Goal: Communication & Community: Answer question/provide support

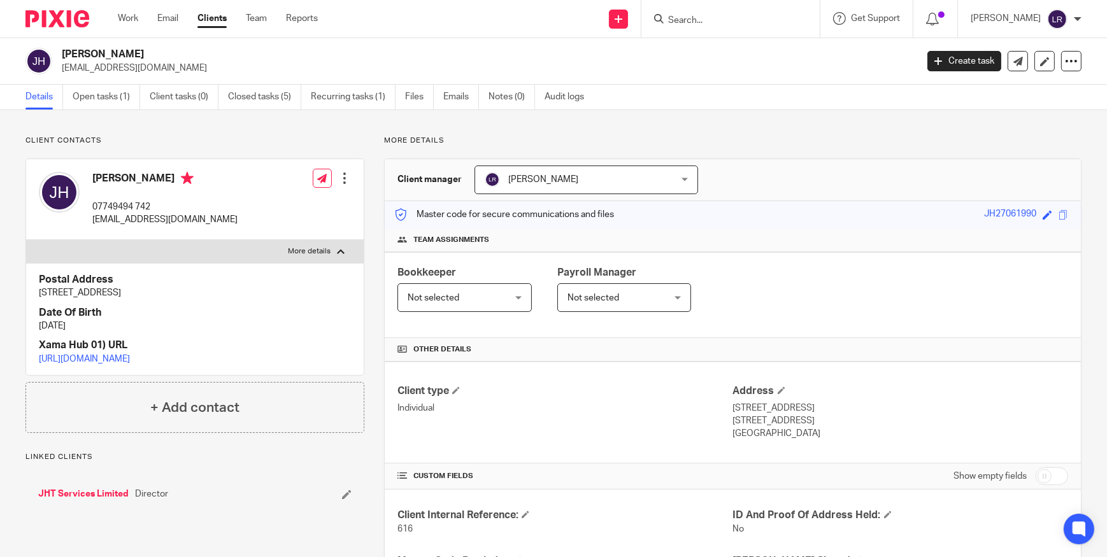
click at [706, 11] on form at bounding box center [735, 19] width 136 height 16
click at [706, 17] on input "Search" at bounding box center [724, 20] width 115 height 11
click at [416, 90] on link "Files" at bounding box center [419, 97] width 29 height 25
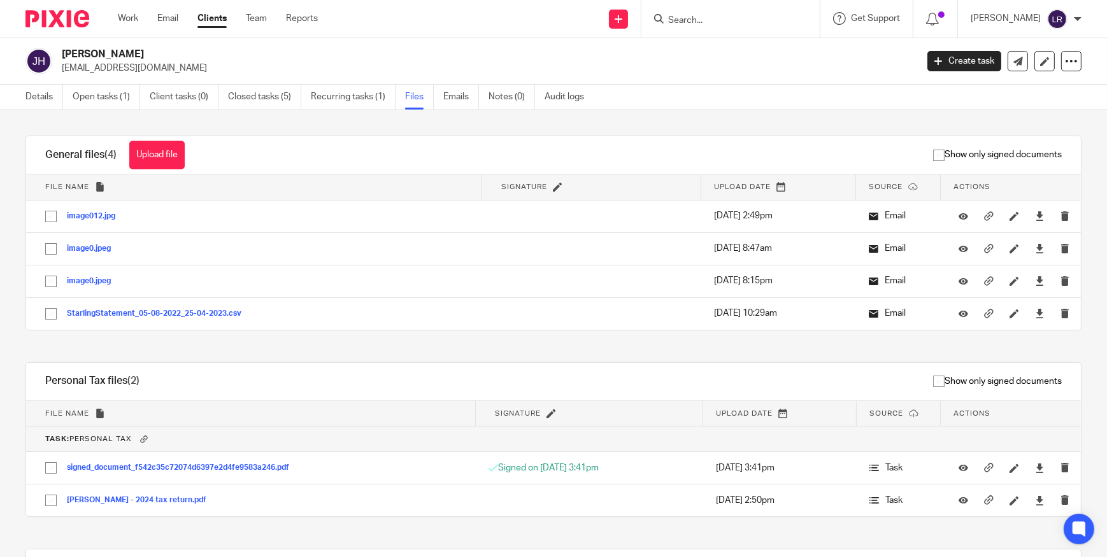
click at [415, 102] on link "Files" at bounding box center [419, 97] width 29 height 25
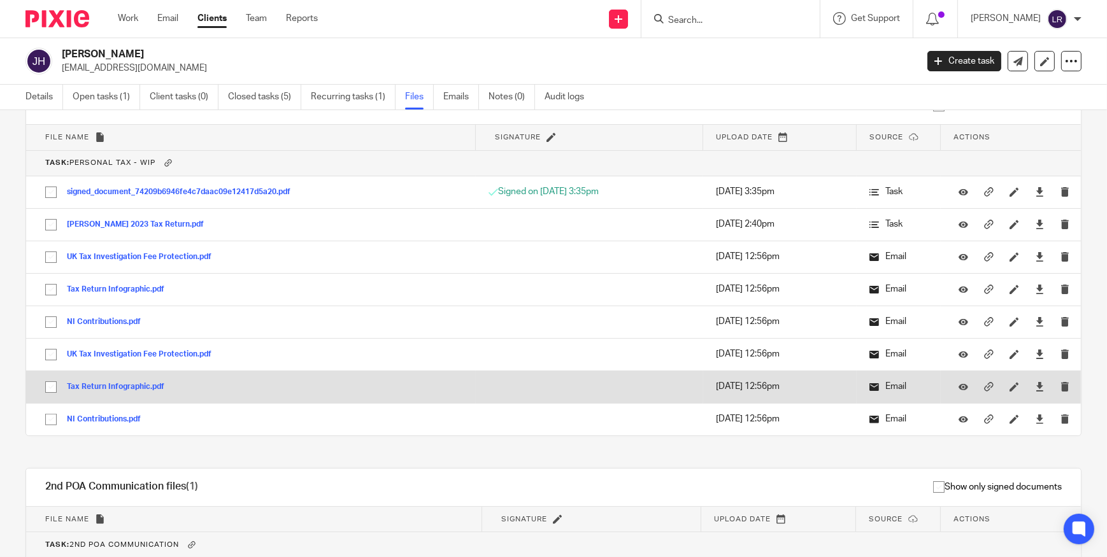
scroll to position [552, 0]
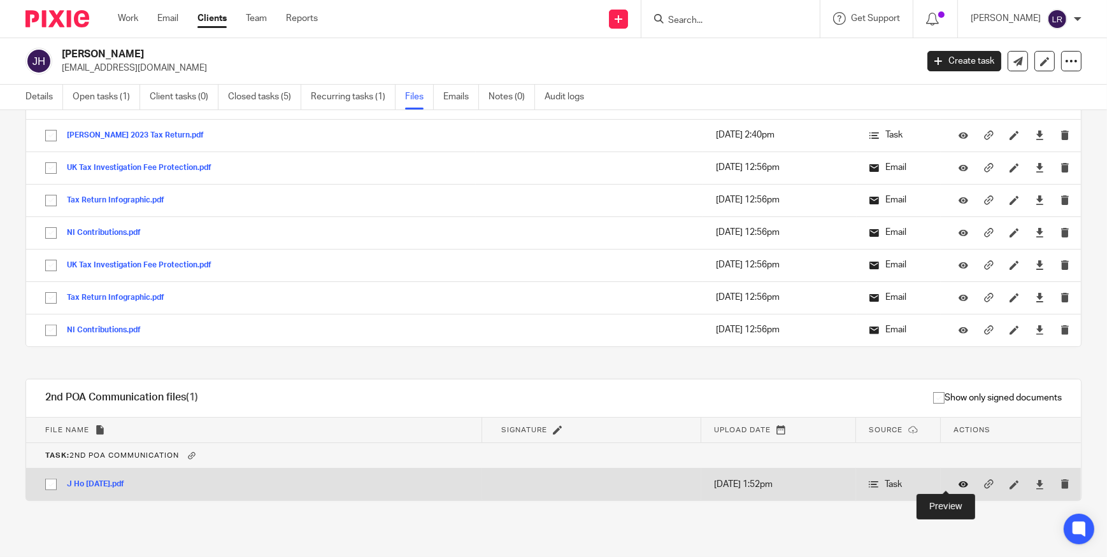
click at [958, 483] on icon at bounding box center [963, 485] width 10 height 10
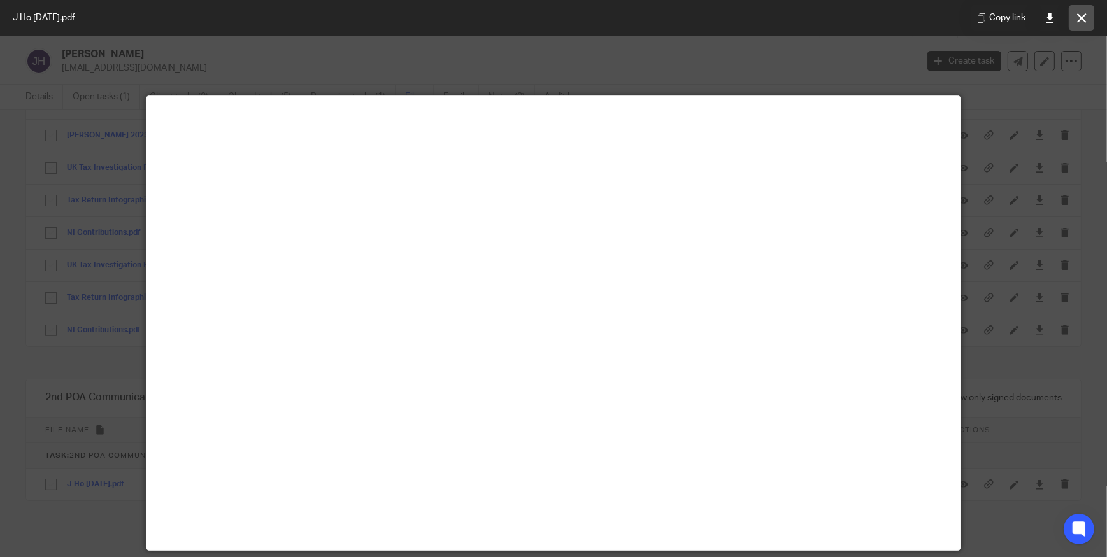
click at [1075, 17] on button at bounding box center [1080, 17] width 25 height 25
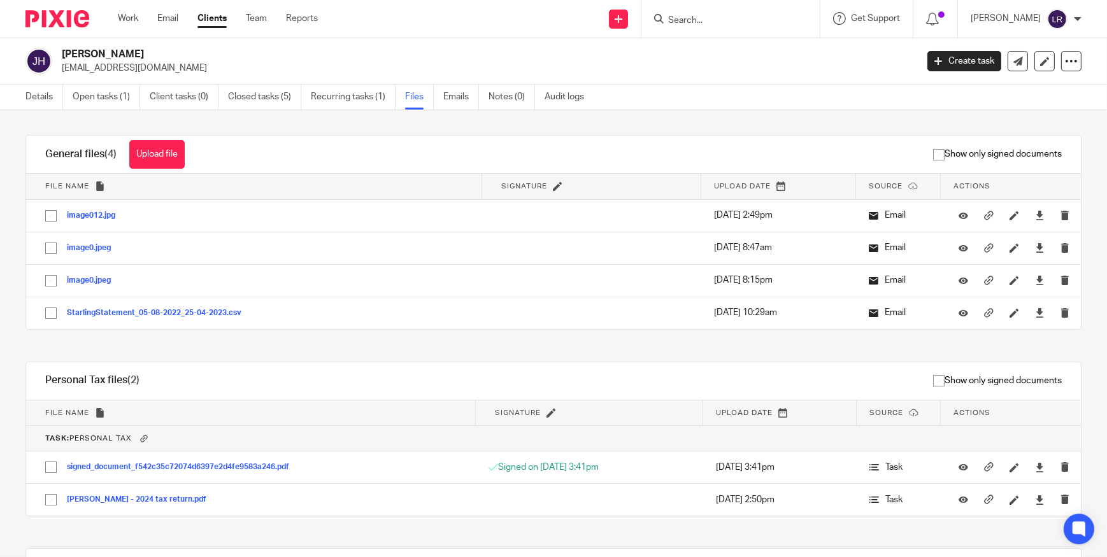
scroll to position [0, 0]
click at [96, 378] on h1 "Personal Tax files (2)" at bounding box center [92, 380] width 94 height 13
drag, startPoint x: 96, startPoint y: 378, endPoint x: 230, endPoint y: 380, distance: 134.4
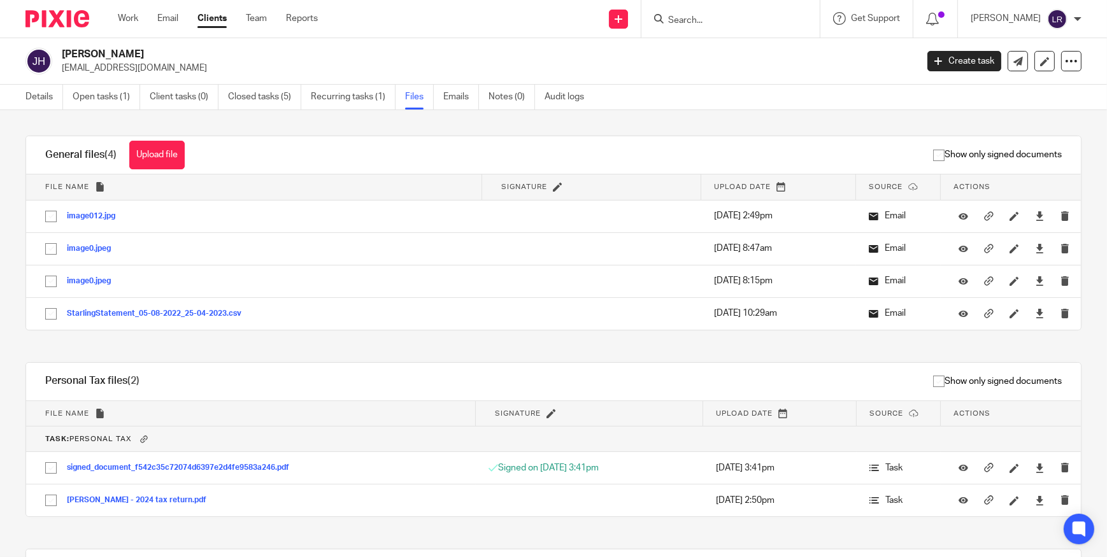
click at [230, 380] on div "Show only signed documents" at bounding box center [625, 382] width 909 height 38
click at [110, 383] on h1 "Personal Tax files (2)" at bounding box center [92, 380] width 94 height 13
click at [158, 363] on div "Personal Tax files (2) Download selected Delete selected" at bounding box center [98, 382] width 145 height 38
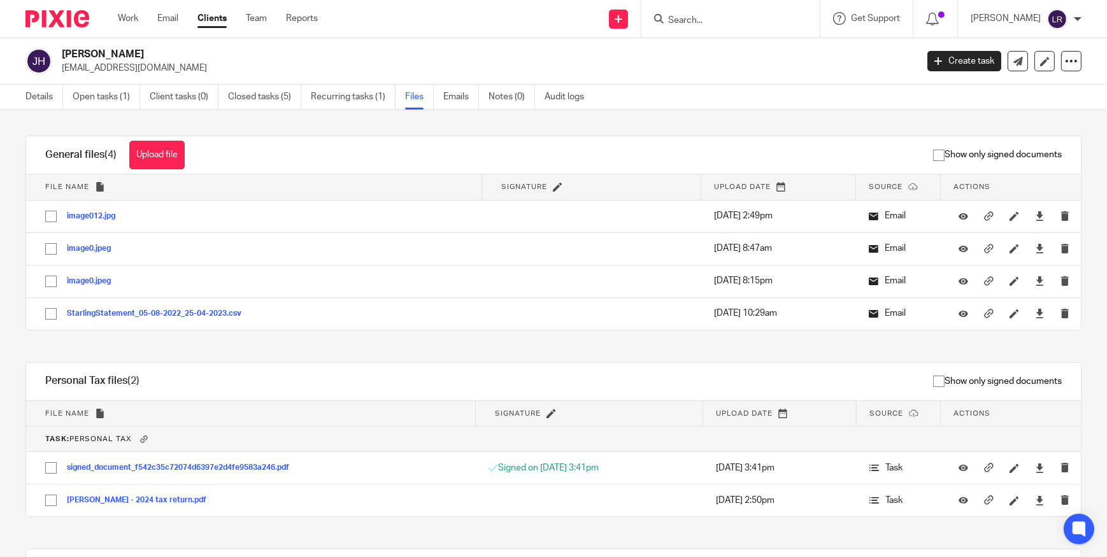
click at [93, 381] on h1 "Personal Tax files (2)" at bounding box center [92, 380] width 94 height 13
click at [89, 379] on h1 "Personal Tax files (2)" at bounding box center [92, 380] width 94 height 13
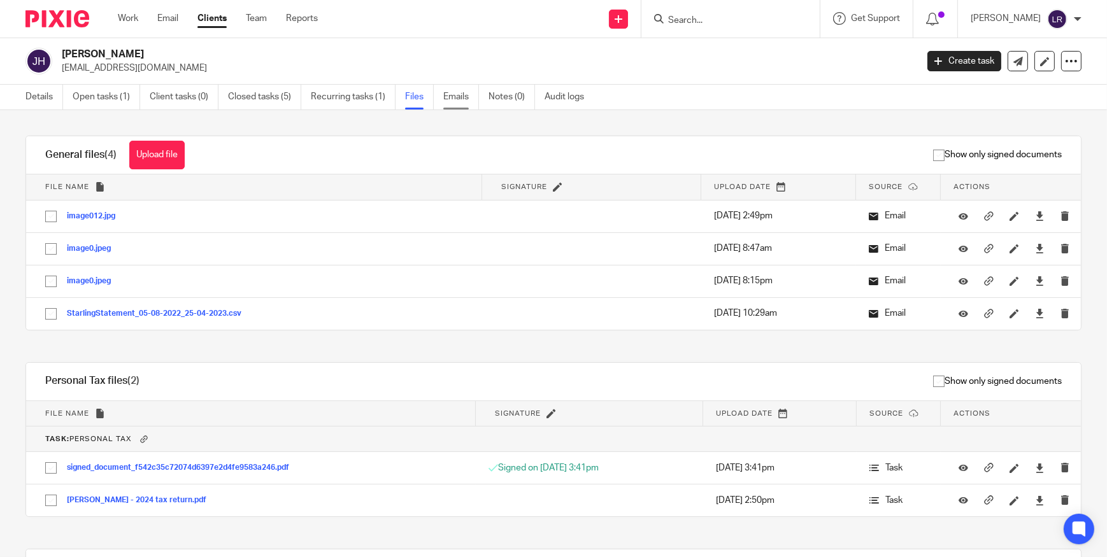
click at [456, 99] on link "Emails" at bounding box center [461, 97] width 36 height 25
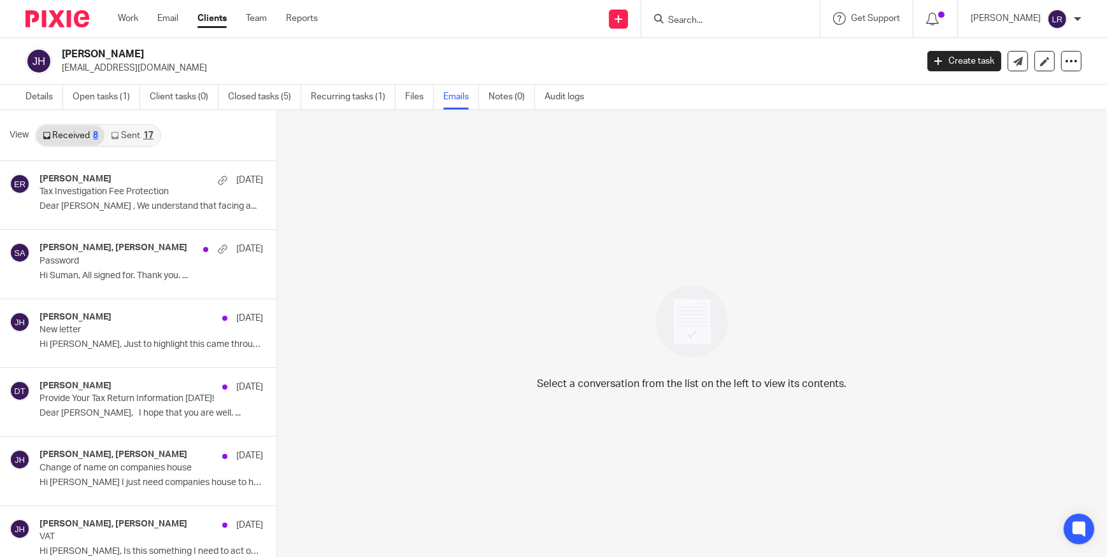
click at [127, 139] on link "Sent 17" at bounding box center [131, 135] width 55 height 20
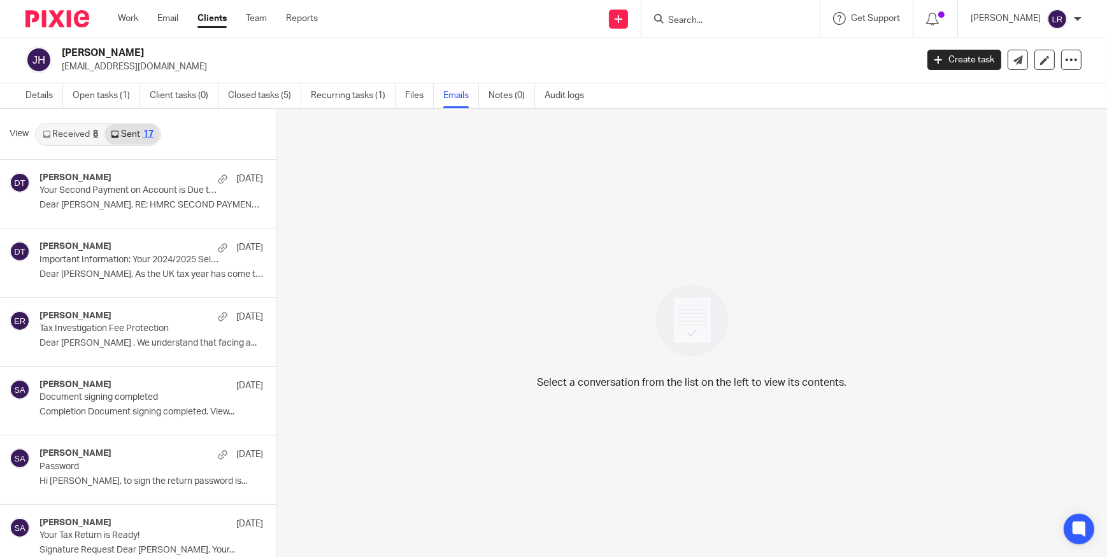
click at [722, 20] on input "Search" at bounding box center [724, 20] width 115 height 11
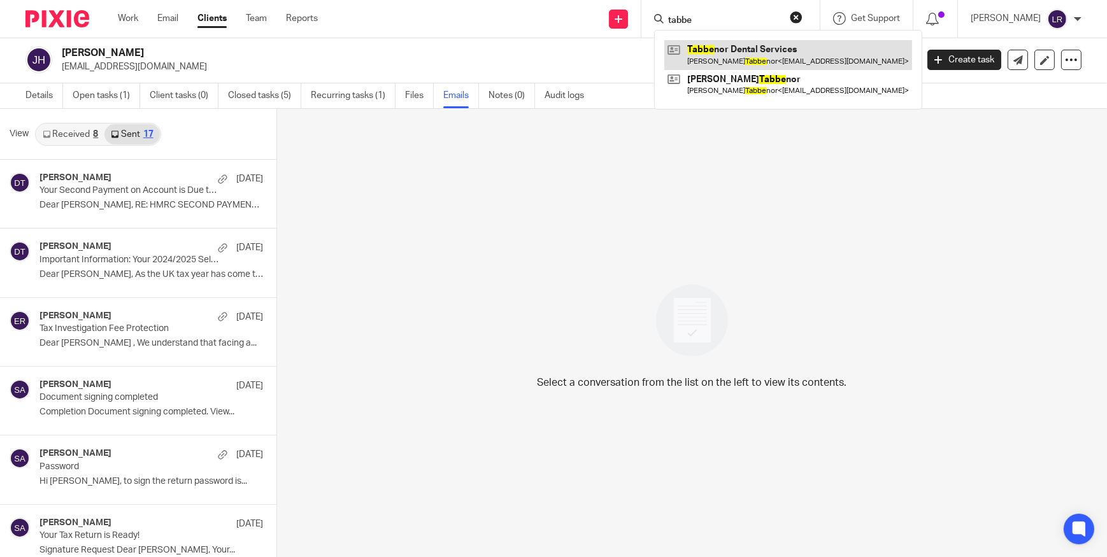
type input "tabbe"
click at [762, 60] on link at bounding box center [788, 54] width 248 height 29
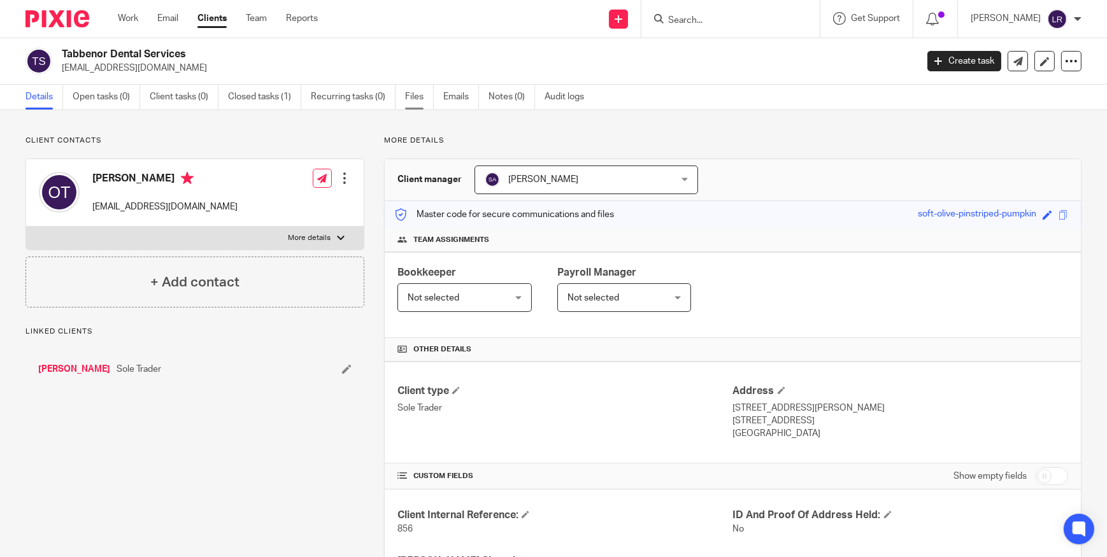
click at [420, 99] on link "Files" at bounding box center [419, 97] width 29 height 25
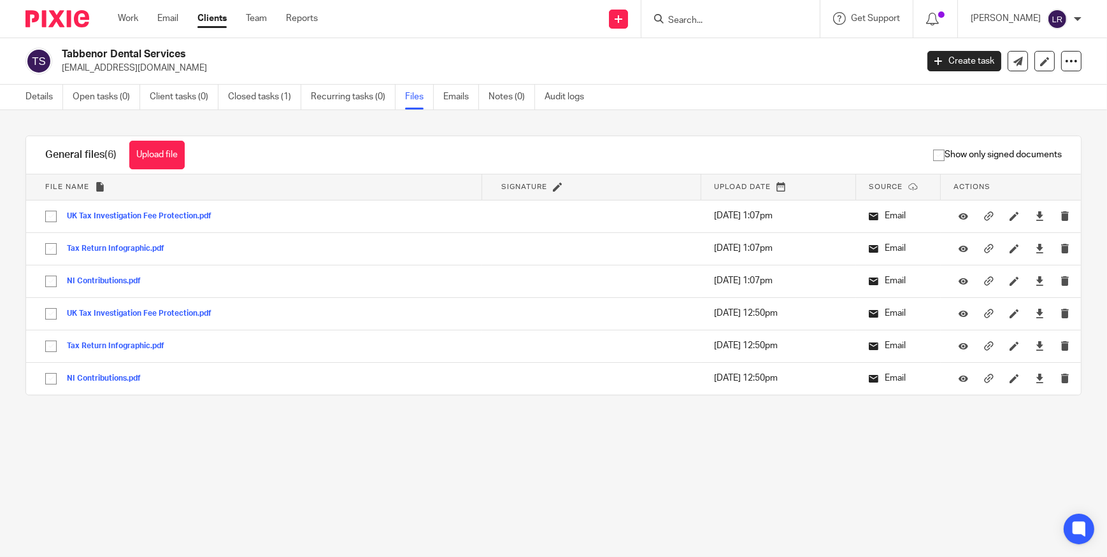
click at [758, 18] on input "Search" at bounding box center [724, 20] width 115 height 11
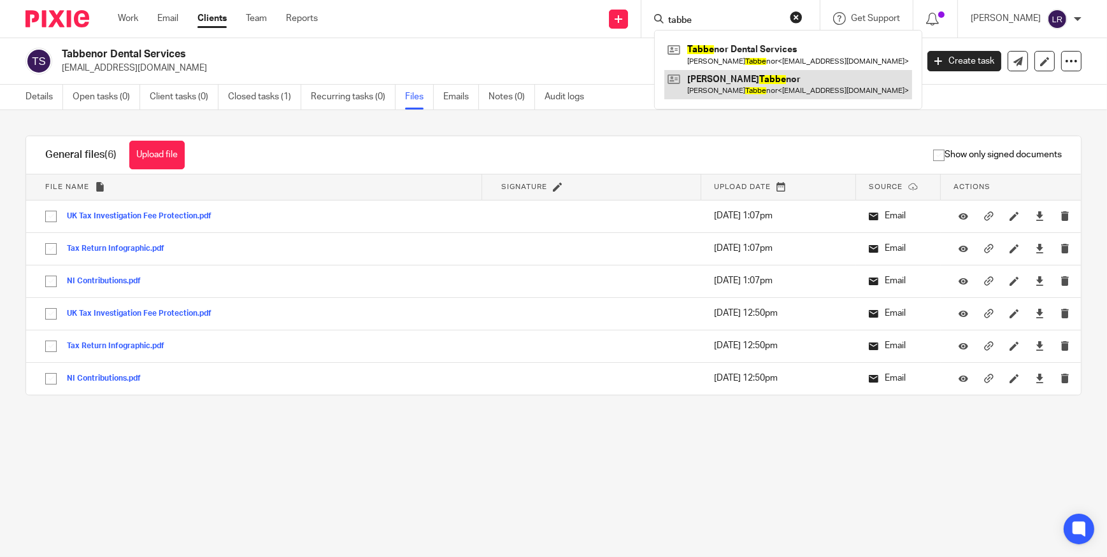
type input "tabbe"
click at [756, 75] on link at bounding box center [788, 84] width 248 height 29
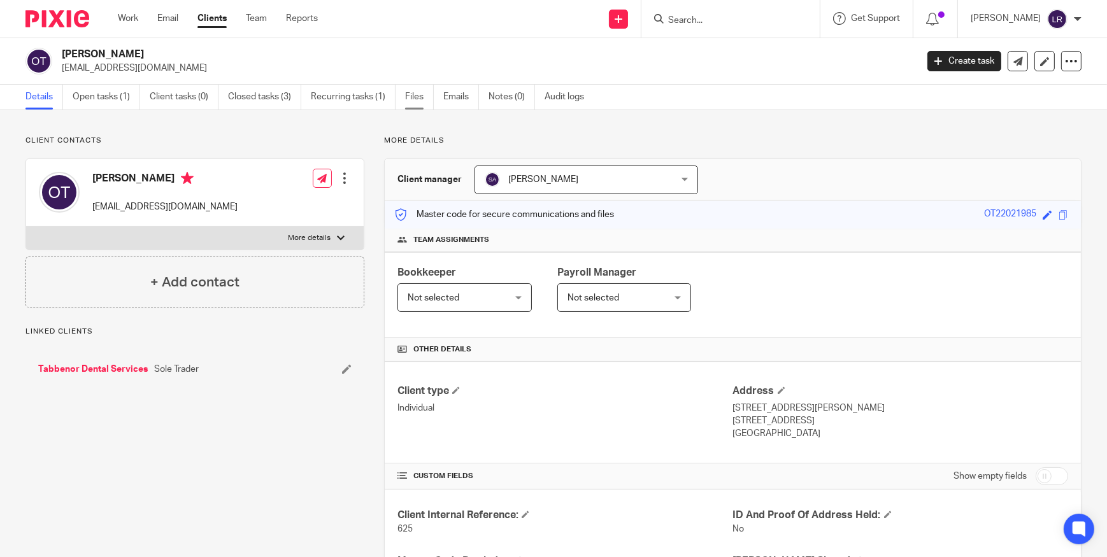
click at [425, 99] on link "Files" at bounding box center [419, 97] width 29 height 25
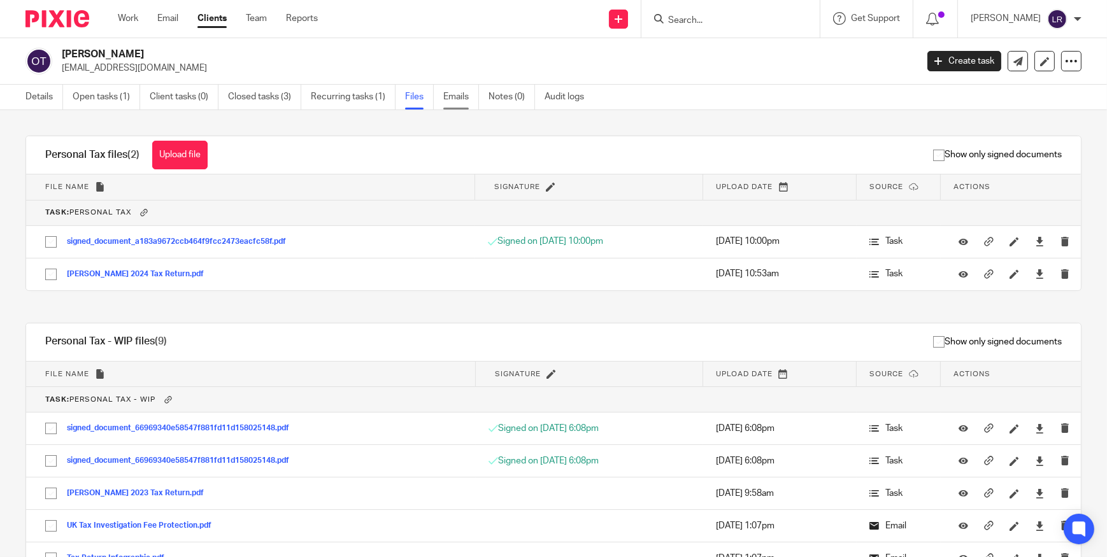
click at [457, 101] on link "Emails" at bounding box center [461, 97] width 36 height 25
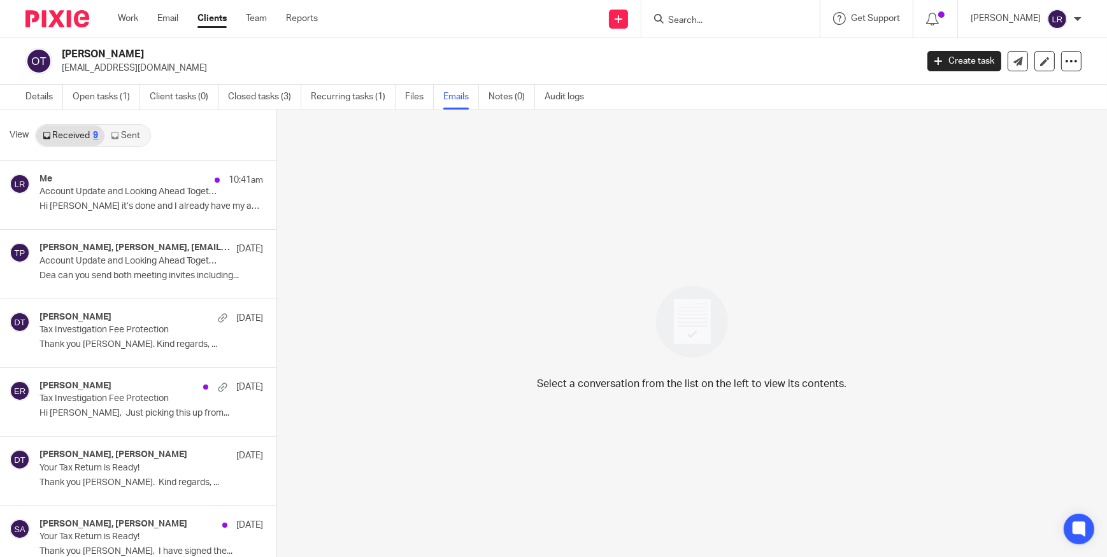
click at [116, 138] on icon at bounding box center [115, 136] width 8 height 8
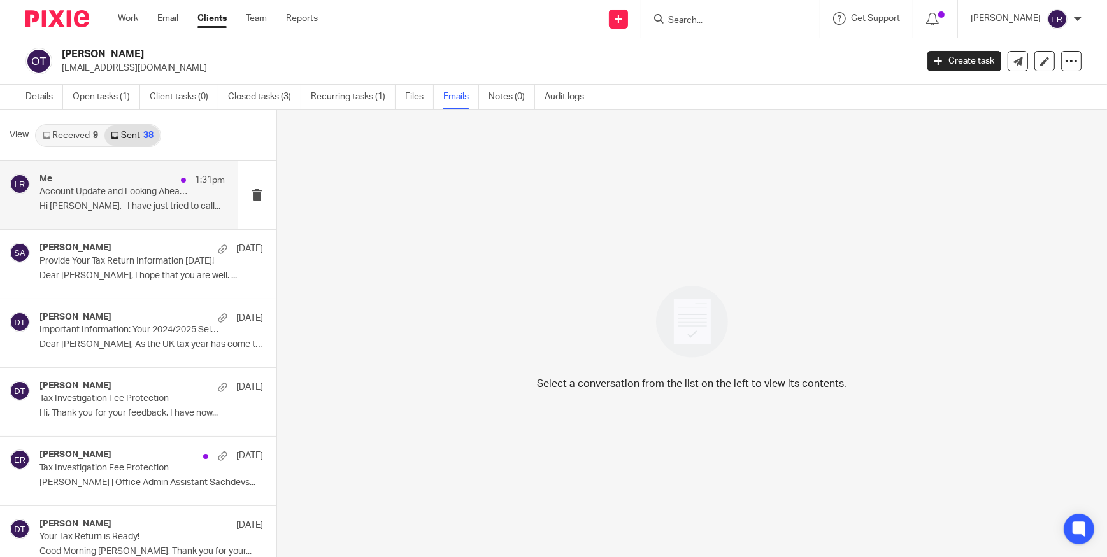
click at [113, 207] on p "Hi Kamyar, I have just tried to call..." at bounding box center [132, 206] width 186 height 11
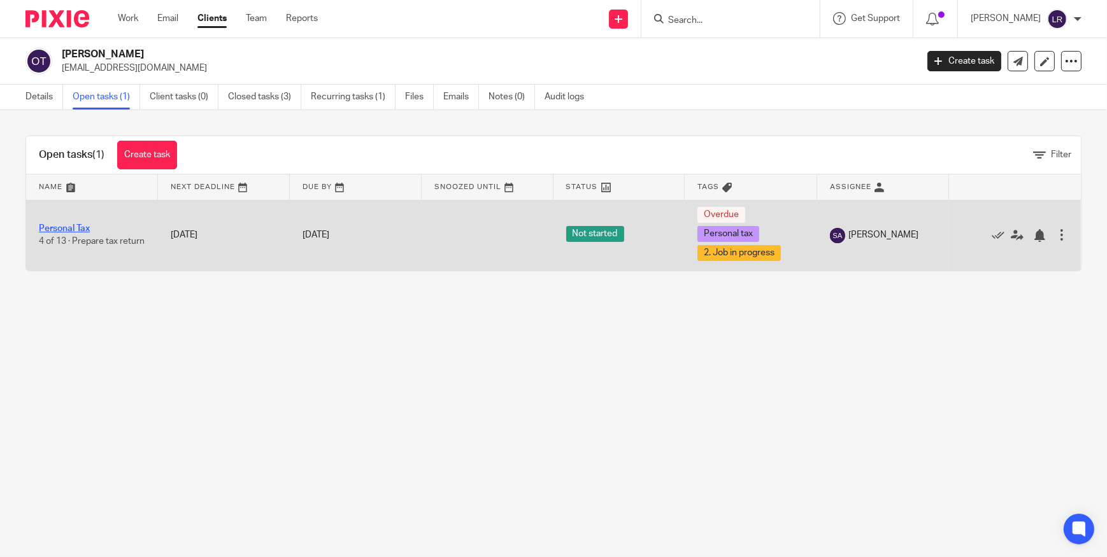
click at [63, 224] on link "Personal Tax" at bounding box center [64, 228] width 51 height 9
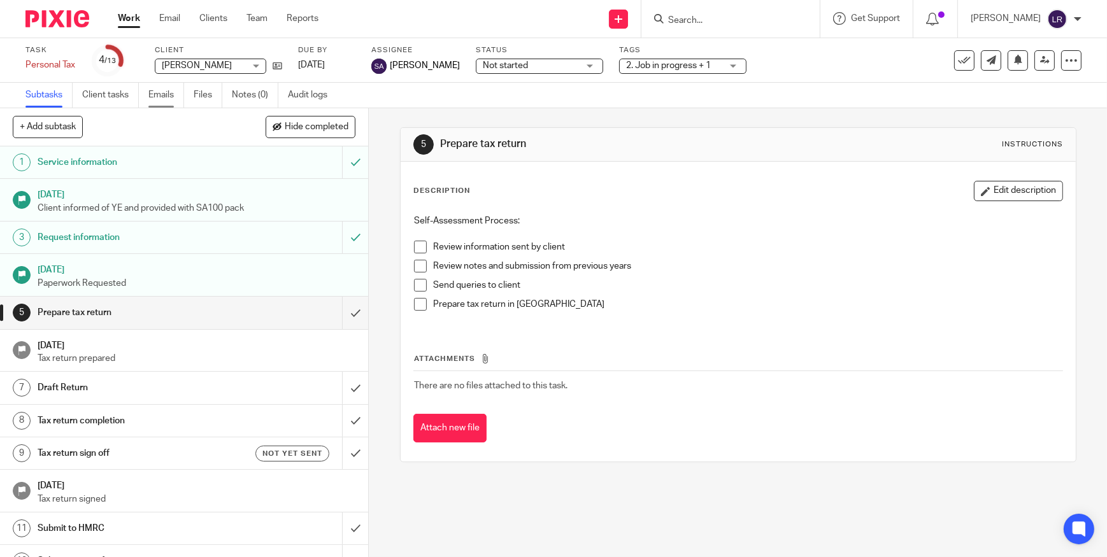
click at [152, 101] on link "Emails" at bounding box center [166, 95] width 36 height 25
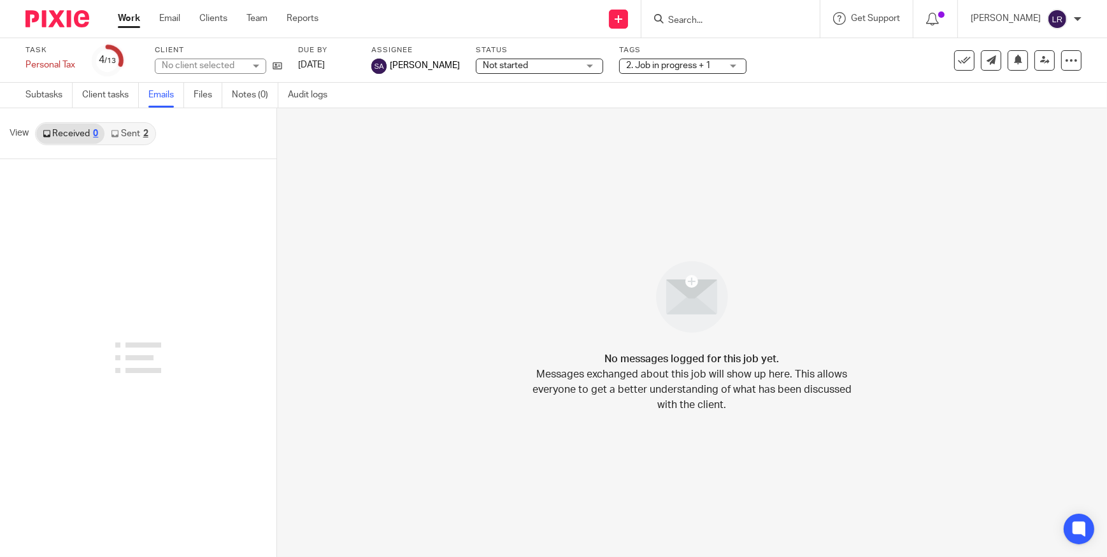
click at [126, 139] on link "Sent 2" at bounding box center [129, 134] width 50 height 20
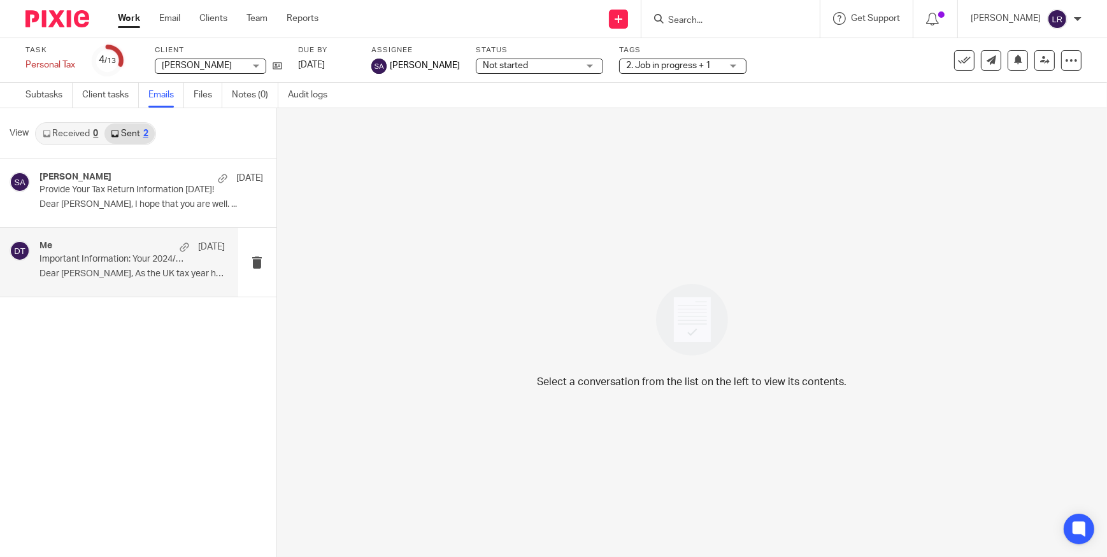
click at [104, 271] on p "Dear Oliver, As the UK tax year has come to..." at bounding box center [132, 274] width 186 height 11
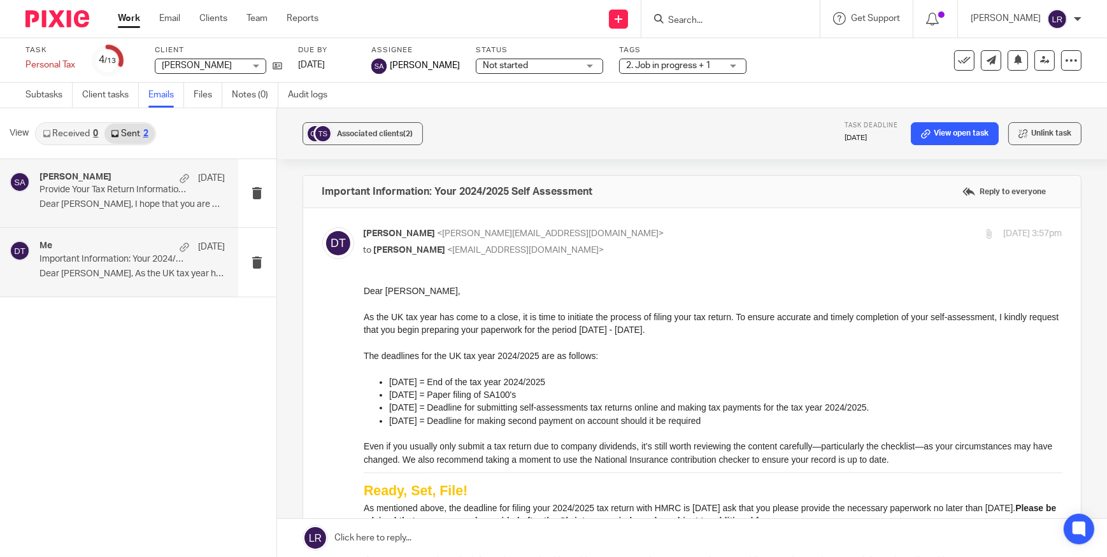
click at [99, 192] on p "Provide Your Tax Return Information Today!" at bounding box center [113, 190] width 148 height 11
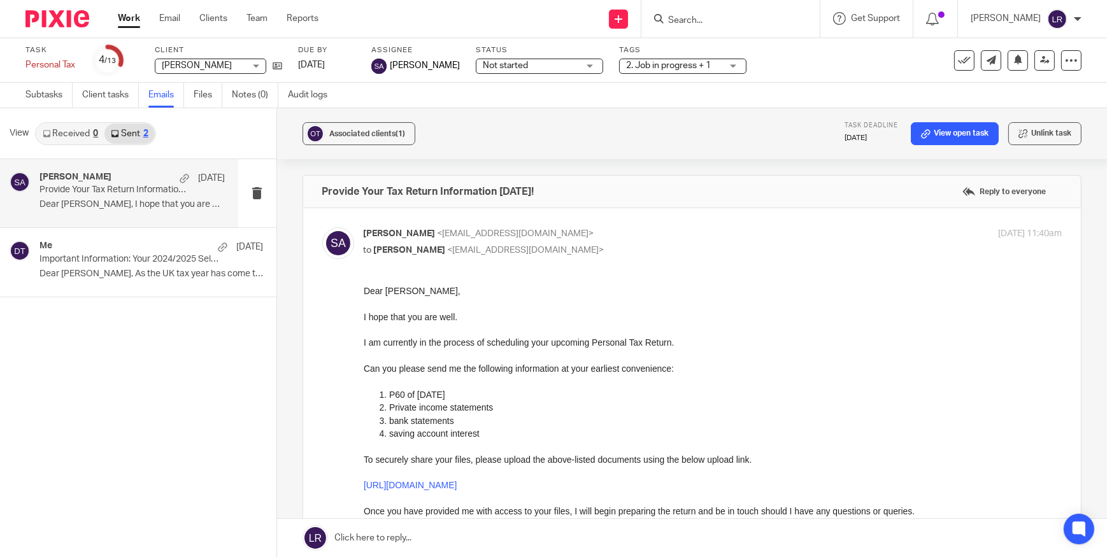
click at [132, 204] on p "Dear Oliver, I hope that you are well. ..." at bounding box center [132, 204] width 186 height 11
drag, startPoint x: 548, startPoint y: 250, endPoint x: 444, endPoint y: 252, distance: 103.8
click at [444, 252] on p "to Oliver Tabbenor <olitabbenor@gmail.com>" at bounding box center [596, 250] width 465 height 13
drag, startPoint x: 444, startPoint y: 252, endPoint x: 542, endPoint y: 251, distance: 97.4
click at [542, 251] on span "<olitabbenor@gmail.com>" at bounding box center [526, 250] width 157 height 9
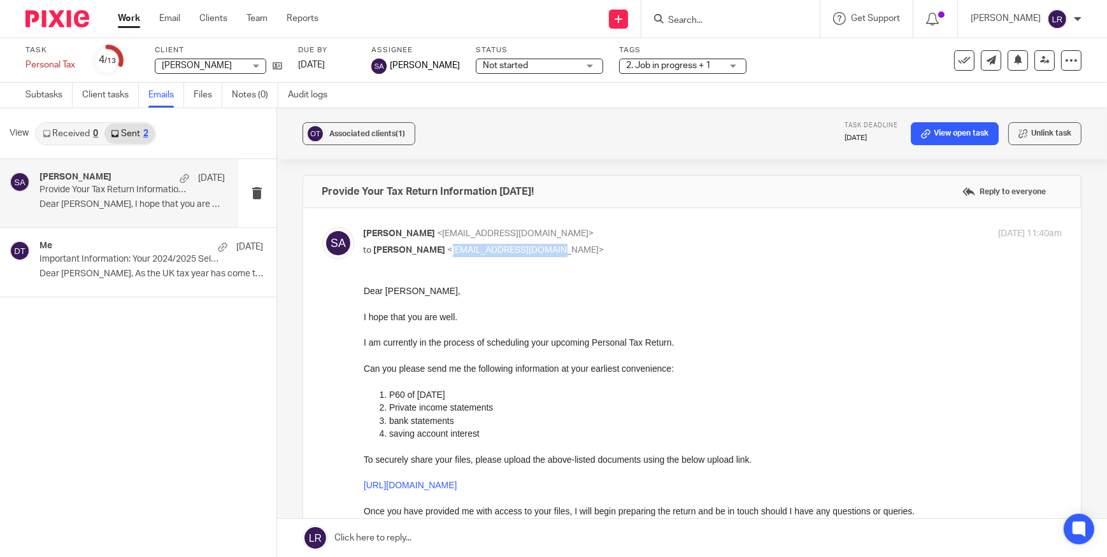
drag, startPoint x: 558, startPoint y: 253, endPoint x: 446, endPoint y: 254, distance: 112.1
click at [446, 254] on p "to Oliver Tabbenor <olitabbenor@gmail.com>" at bounding box center [596, 250] width 465 height 13
copy span "olitabbenor@gmail.com>"
click at [315, 382] on label at bounding box center [692, 473] width 778 height 531
click at [322, 227] on input "checkbox" at bounding box center [322, 227] width 1 height 1
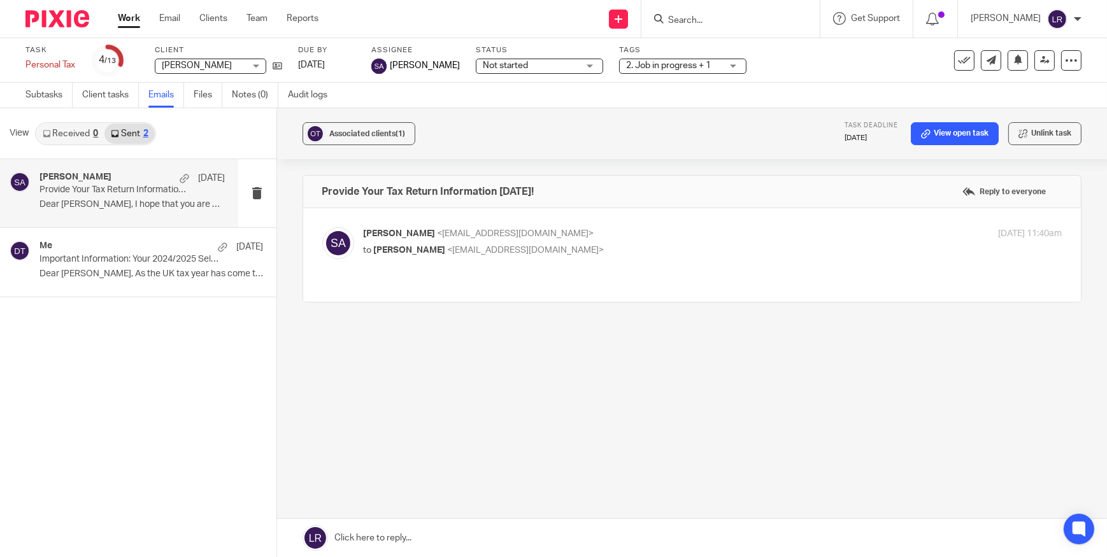
click at [376, 272] on div "Suman Aggarwal <suman@sachdevs-ca.com> to Oliver Tabbenor <olitabbenor@gmail.co…" at bounding box center [692, 254] width 740 height 55
click at [471, 251] on span "<olitabbenor@gmail.com>" at bounding box center [526, 250] width 157 height 9
checkbox input "true"
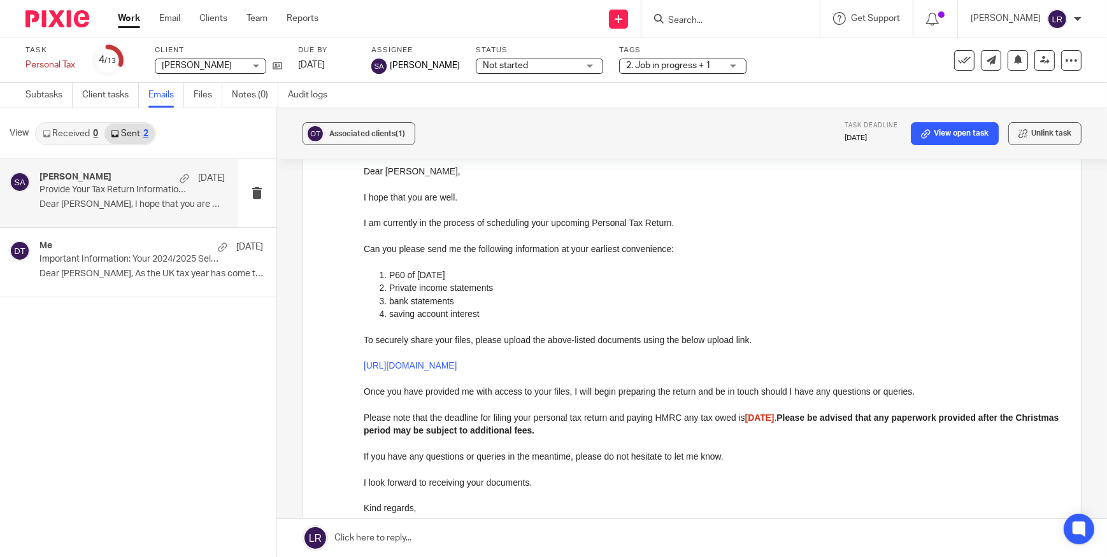
scroll to position [289, 0]
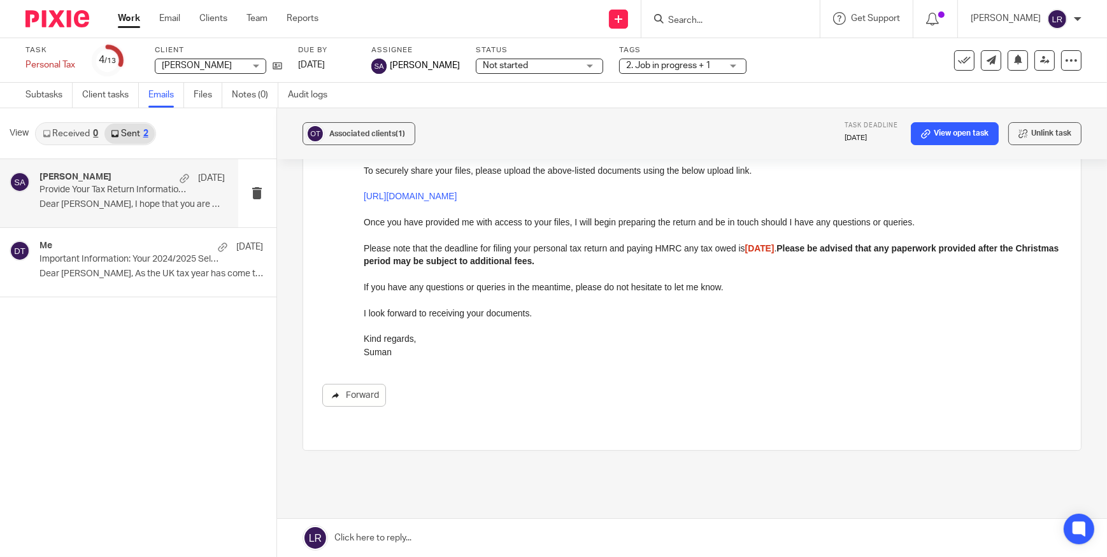
click at [358, 396] on link "Forward" at bounding box center [354, 395] width 64 height 23
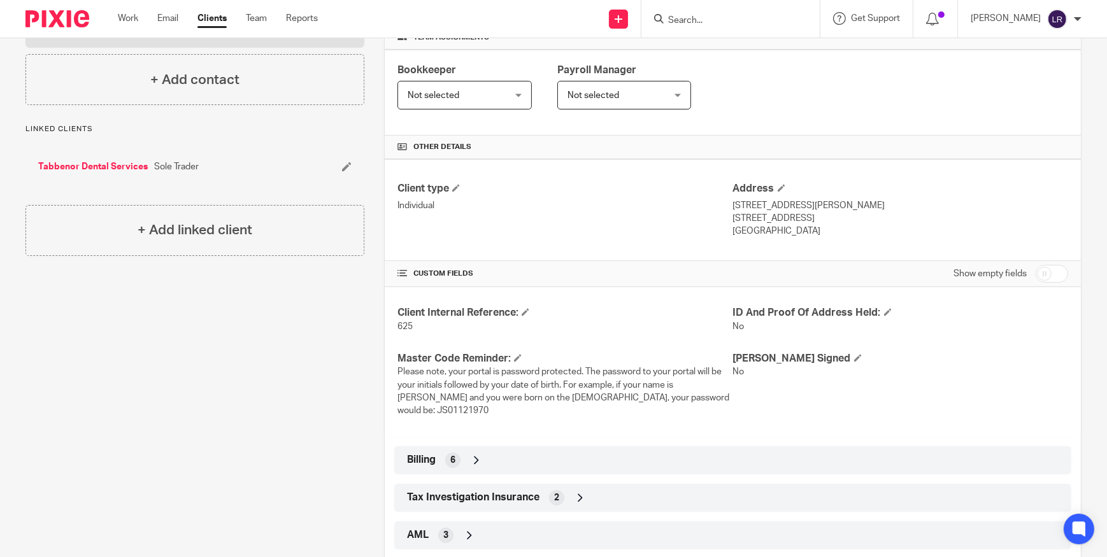
scroll to position [267, 0]
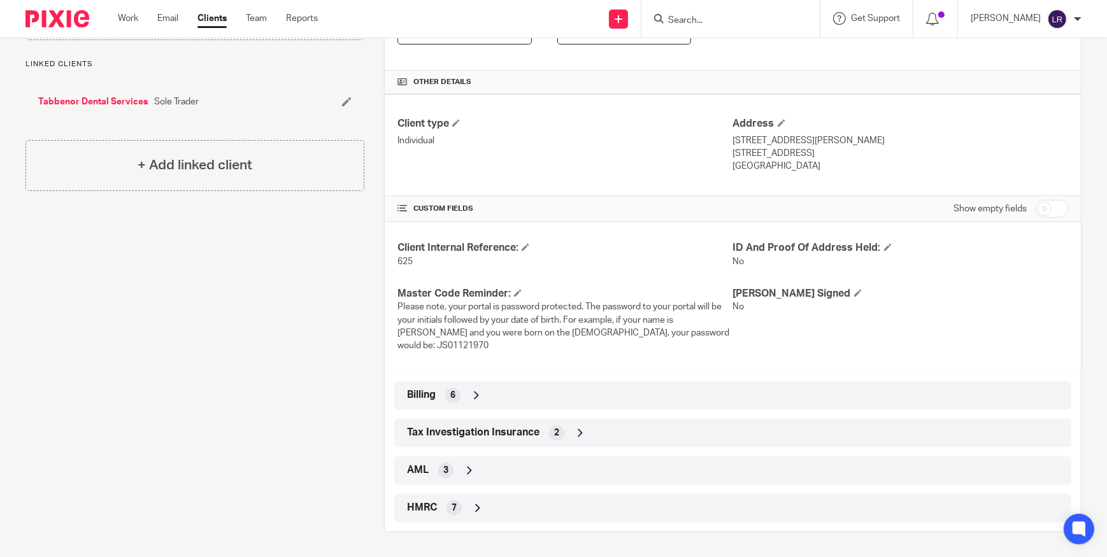
click at [551, 509] on div "HMRC 7" at bounding box center [733, 508] width 658 height 22
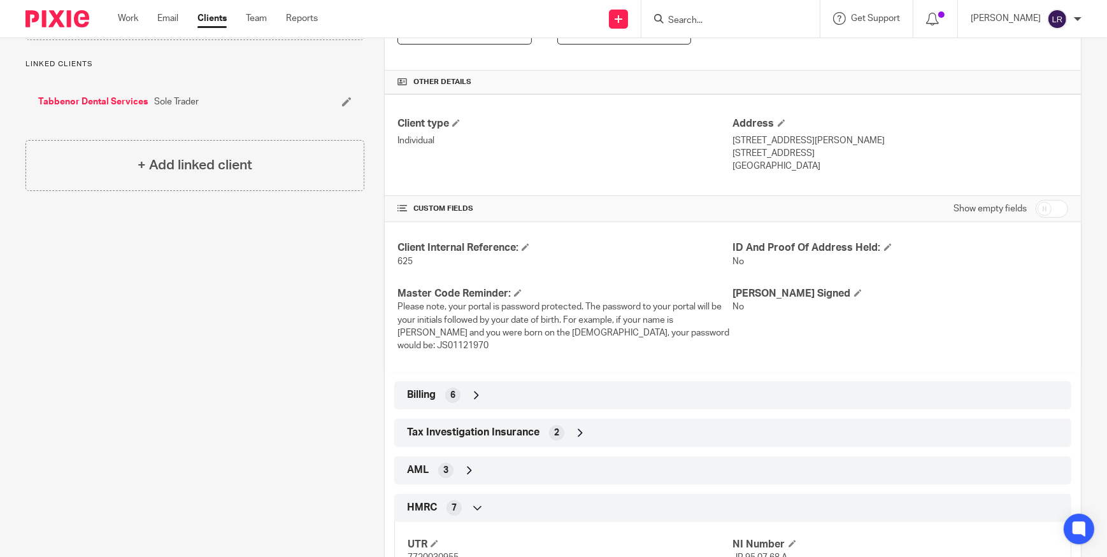
scroll to position [441, 0]
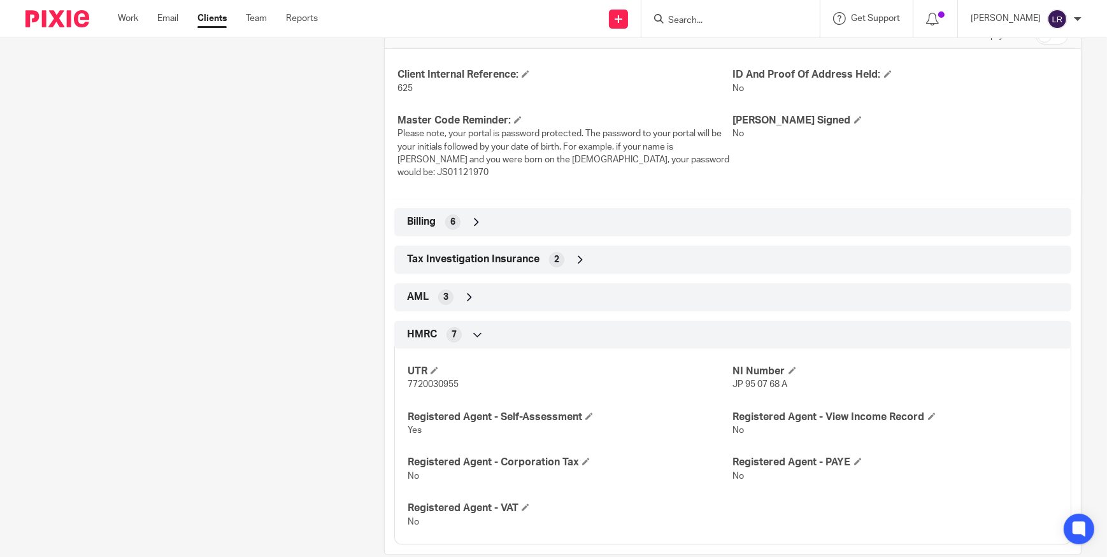
click at [760, 384] on span "JP 95 07 68 A" at bounding box center [760, 384] width 55 height 9
copy p "JP 95 07 68 A"
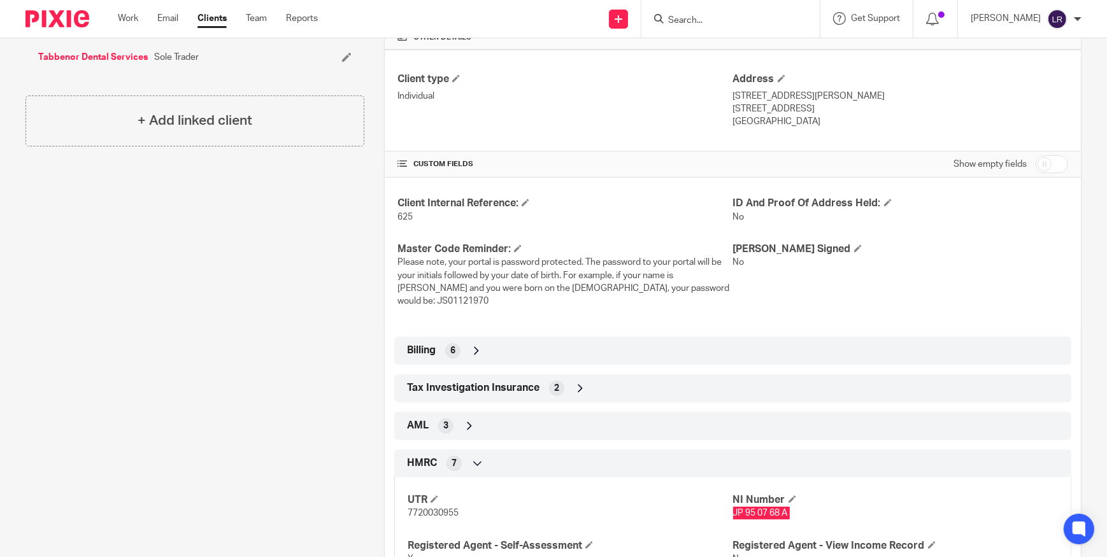
scroll to position [209, 0]
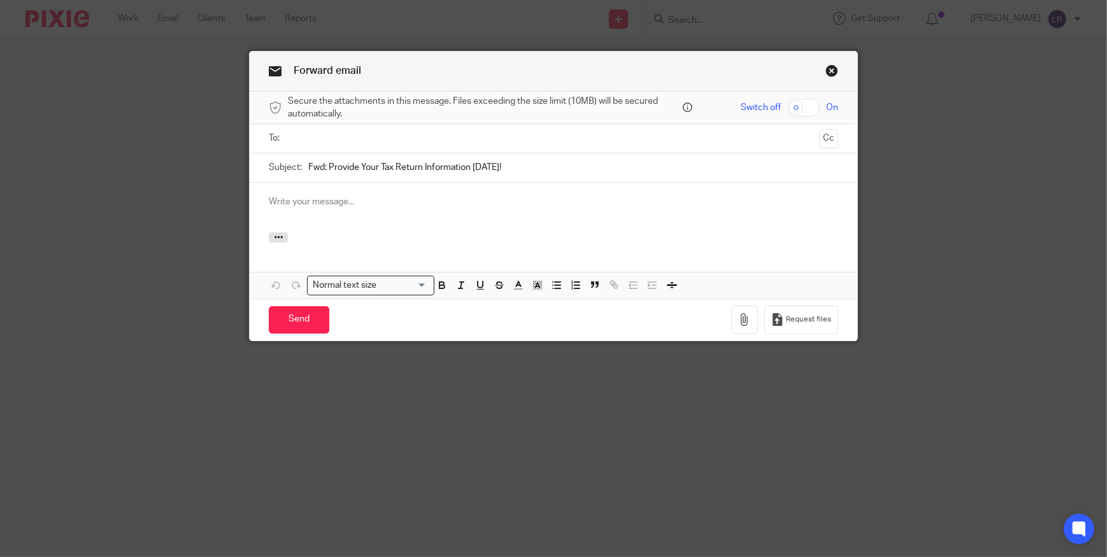
click at [336, 132] on input "text" at bounding box center [552, 138] width 521 height 15
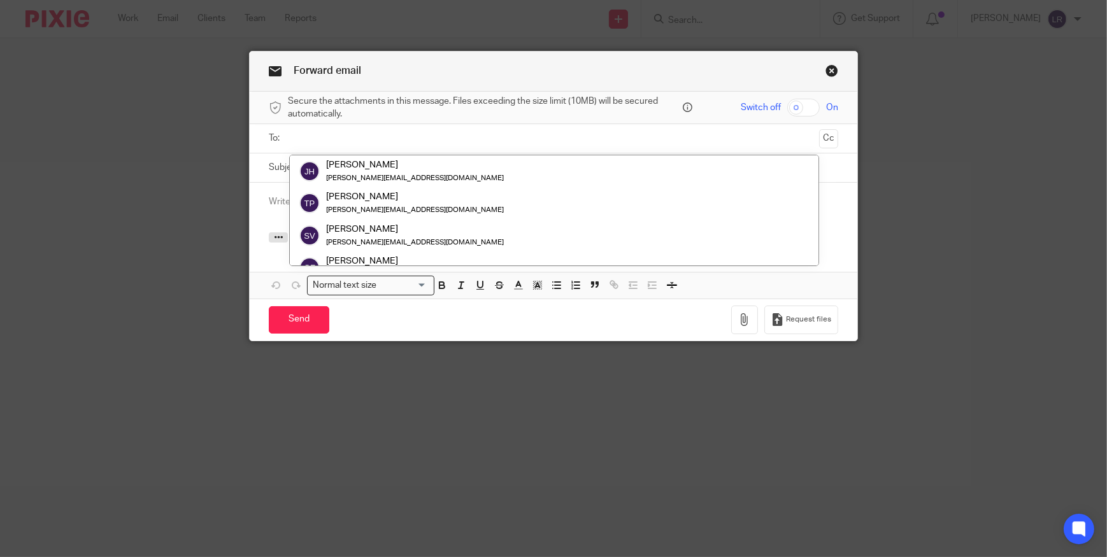
paste input "[EMAIL_ADDRESS][DOMAIN_NAME]"
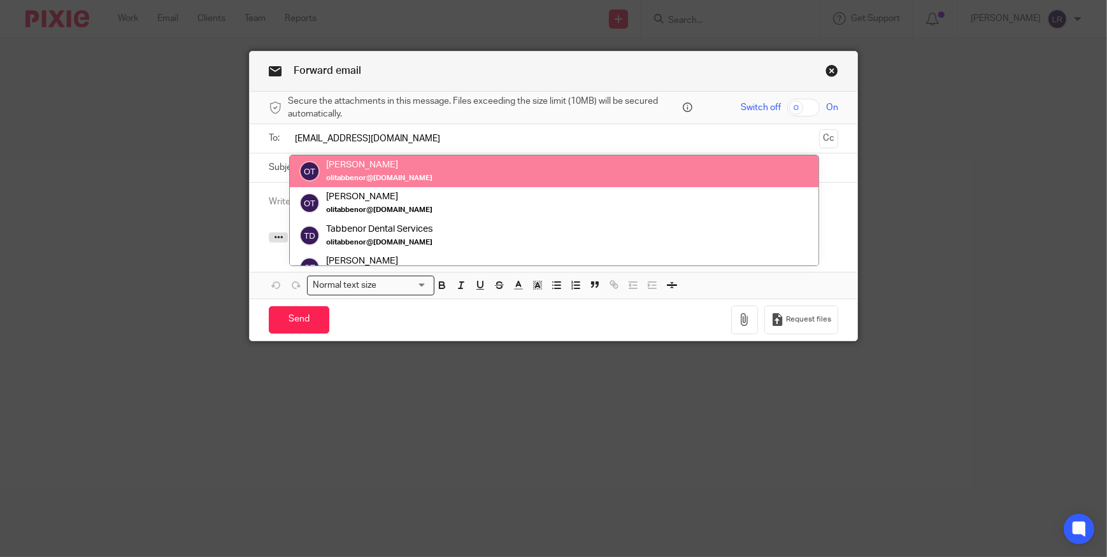
type input "[EMAIL_ADDRESS][DOMAIN_NAME]"
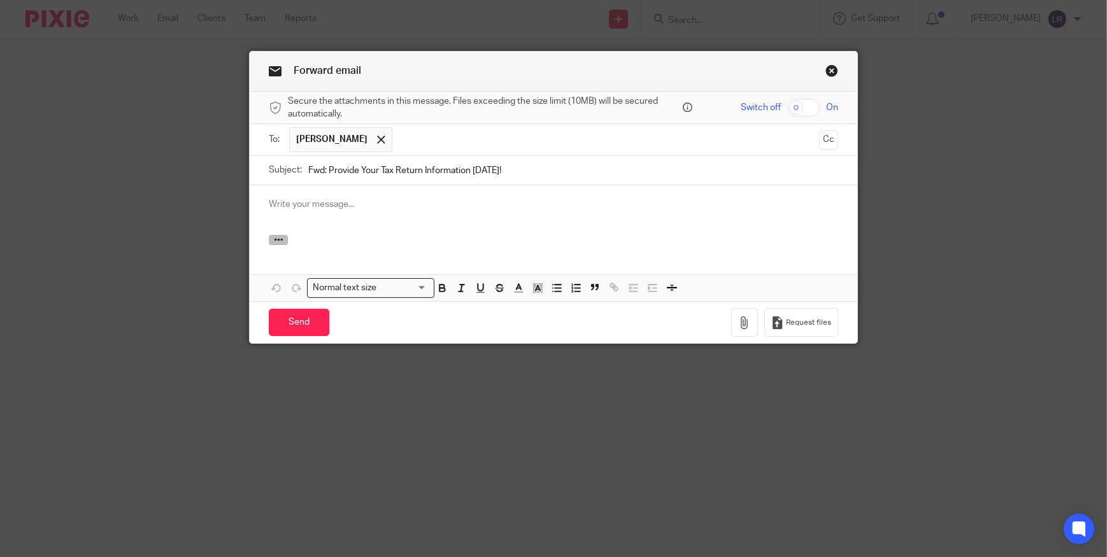
click at [278, 239] on icon "button" at bounding box center [279, 240] width 10 height 10
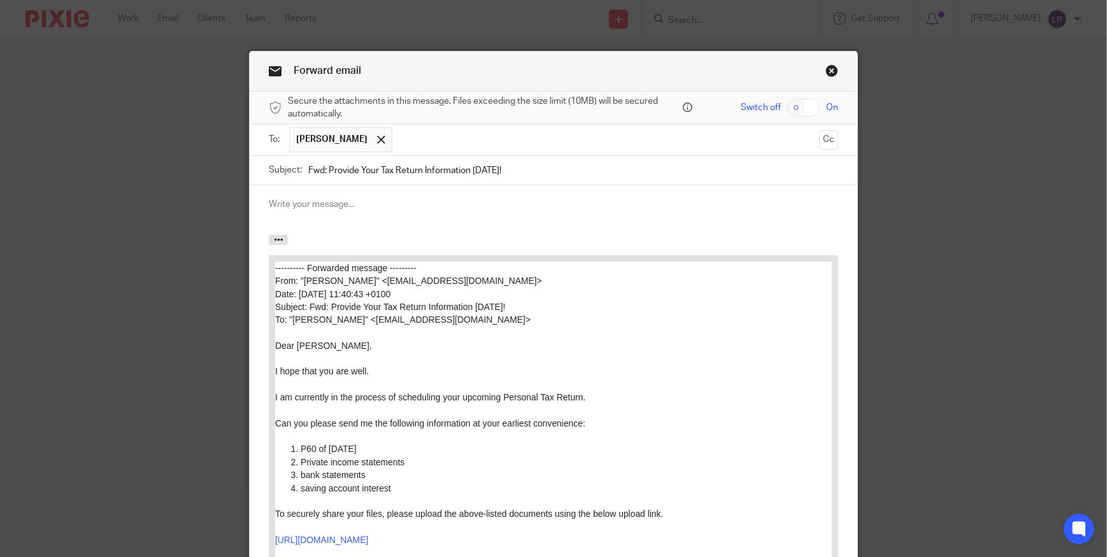
click at [310, 204] on p at bounding box center [553, 204] width 569 height 13
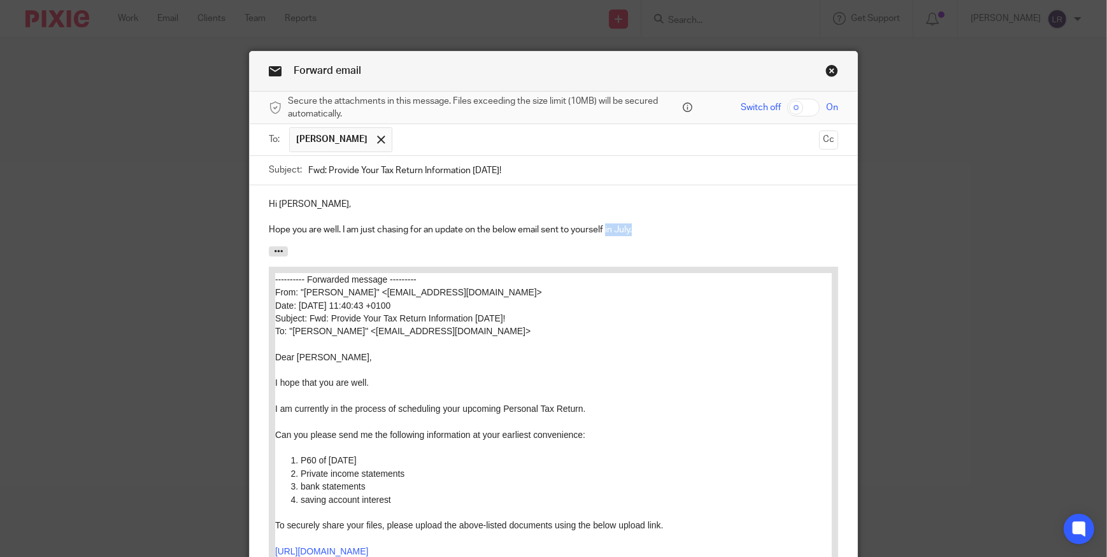
drag, startPoint x: 639, startPoint y: 228, endPoint x: 603, endPoint y: 230, distance: 35.7
click at [603, 230] on p "Hope you are well. I am just chasing for an update on the below email sent to y…" at bounding box center [553, 229] width 569 height 13
click at [641, 232] on p "Hope you are well. I am just chasing for an update on the below email sent to y…" at bounding box center [553, 229] width 569 height 13
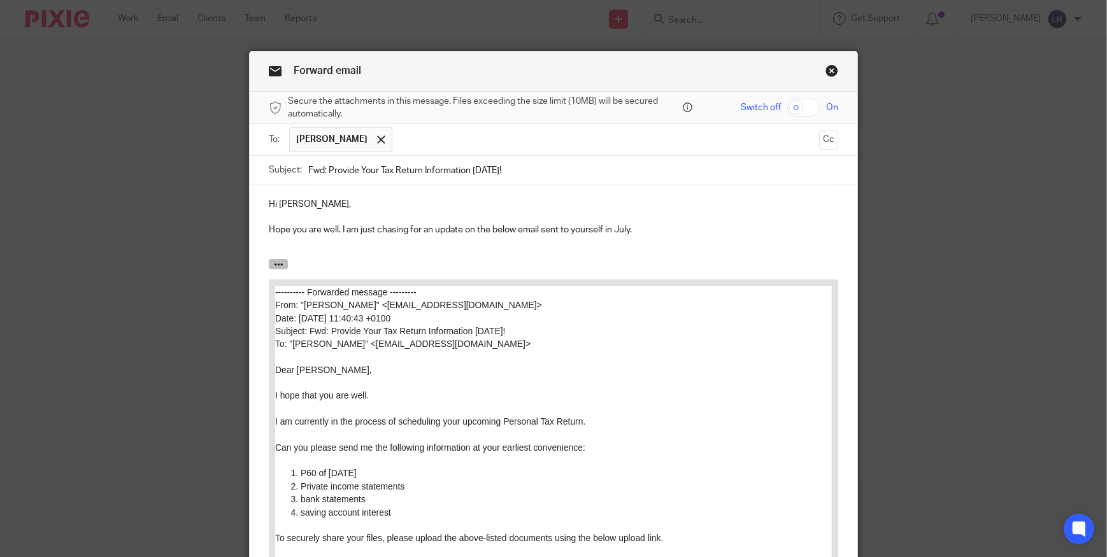
click at [279, 262] on button "button" at bounding box center [278, 264] width 19 height 10
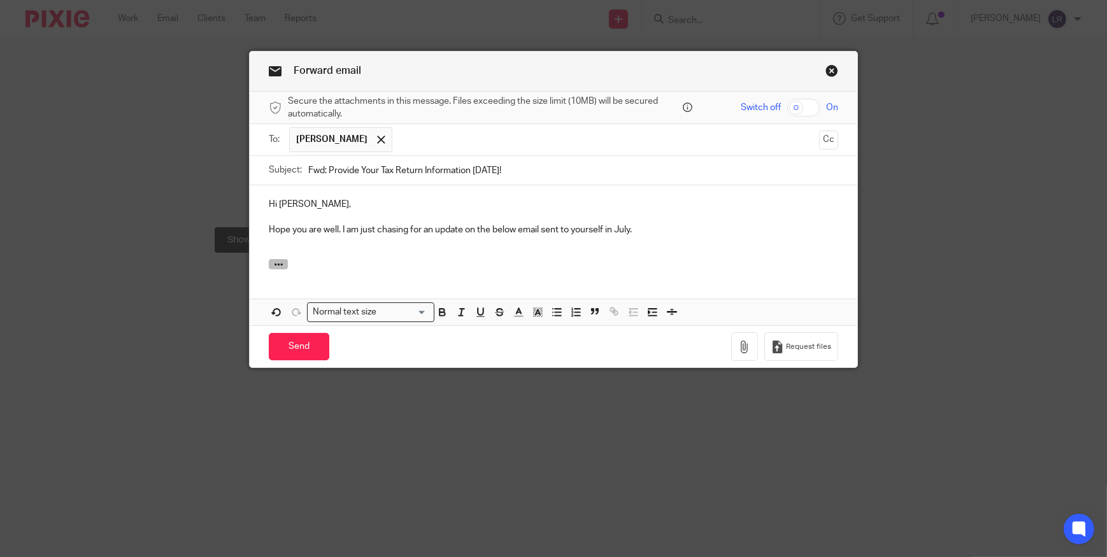
click at [280, 262] on button "button" at bounding box center [278, 264] width 19 height 10
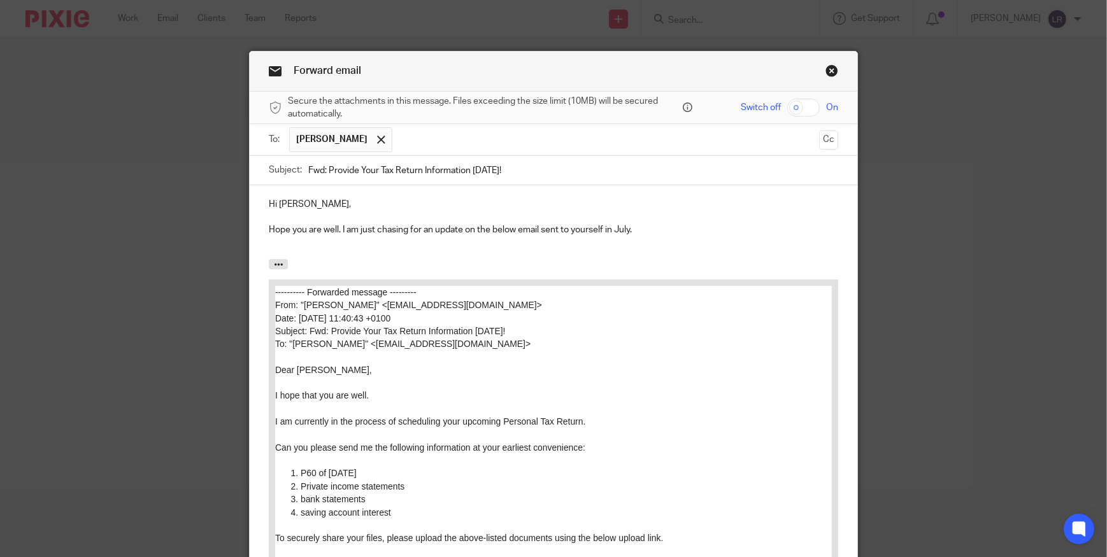
click at [280, 245] on p at bounding box center [553, 243] width 569 height 13
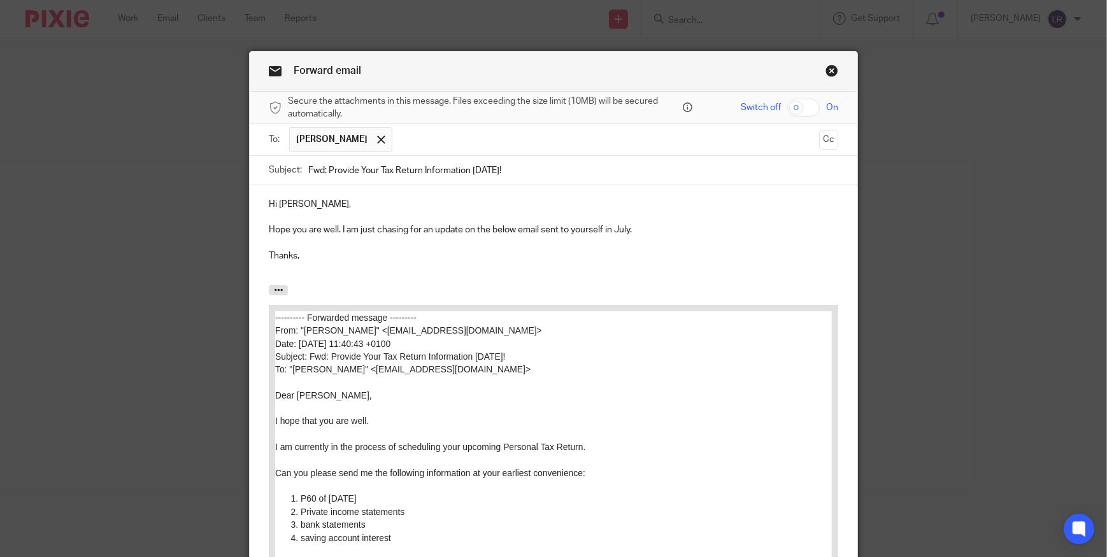
click at [301, 259] on p "Thanks," at bounding box center [553, 256] width 569 height 13
click at [482, 171] on input "Fwd: Provide Your Tax Return Information Today!" at bounding box center [573, 170] width 530 height 29
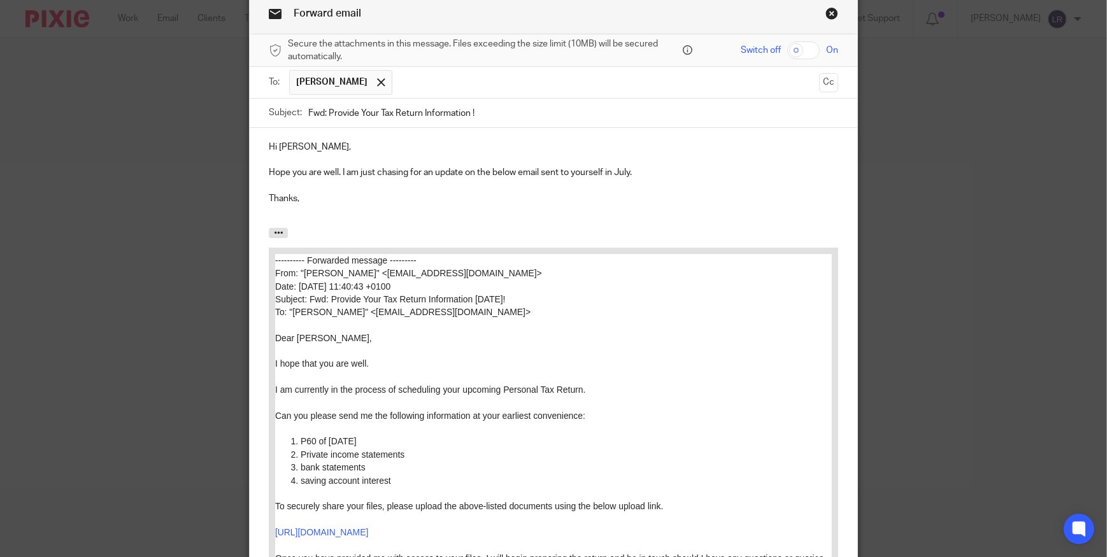
type input "Fwd: Provide Your Tax Return Information !"
click at [270, 216] on p at bounding box center [553, 211] width 569 height 13
click at [602, 169] on p "Hope you are well. I am just chasing for an update on the below email sent to y…" at bounding box center [553, 172] width 569 height 13
drag, startPoint x: 632, startPoint y: 167, endPoint x: 604, endPoint y: 172, distance: 29.0
click at [604, 172] on p "Hope you are well. I am just chasing for an update on the below email sent to y…" at bounding box center [553, 172] width 569 height 13
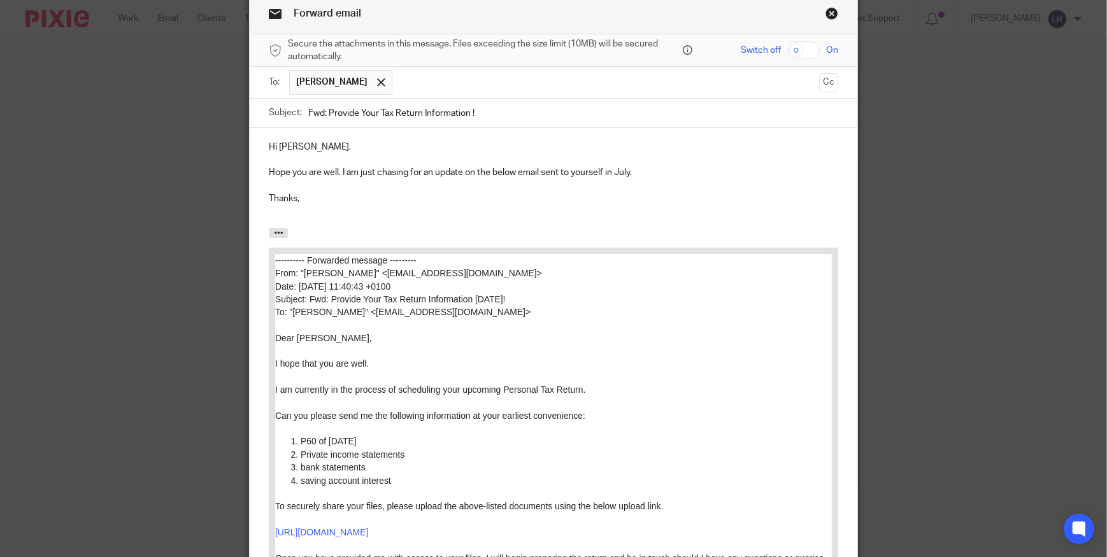
click at [598, 174] on p "Hope you are well. I am just chasing for an update on the below email sent to y…" at bounding box center [553, 172] width 569 height 13
click at [602, 172] on p "Hope you are well. I am just chasing for an update on the below email sent to y…" at bounding box center [553, 172] width 569 height 13
click at [352, 195] on p "Thanks," at bounding box center [553, 198] width 569 height 13
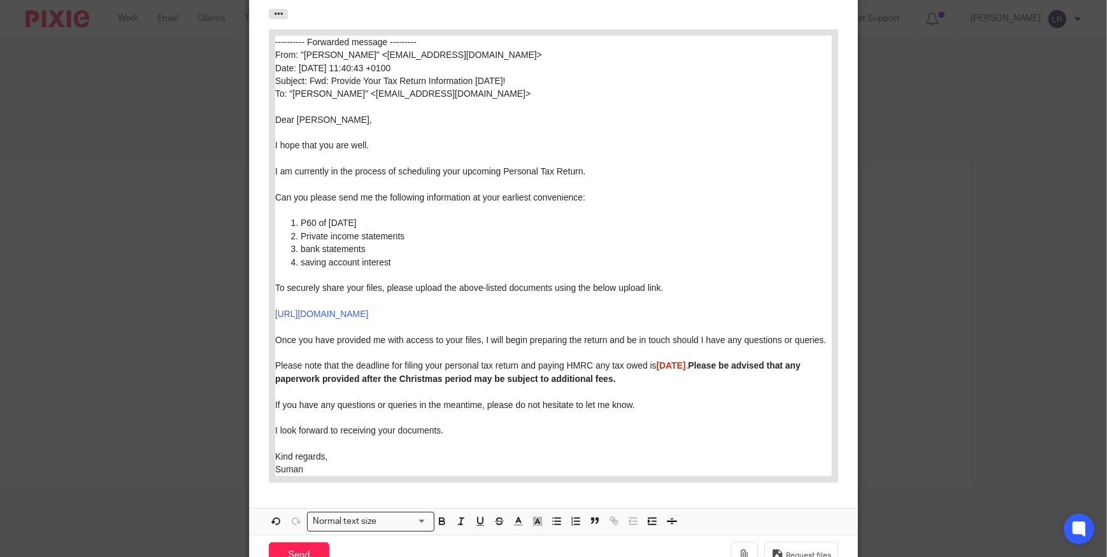
scroll to position [360, 0]
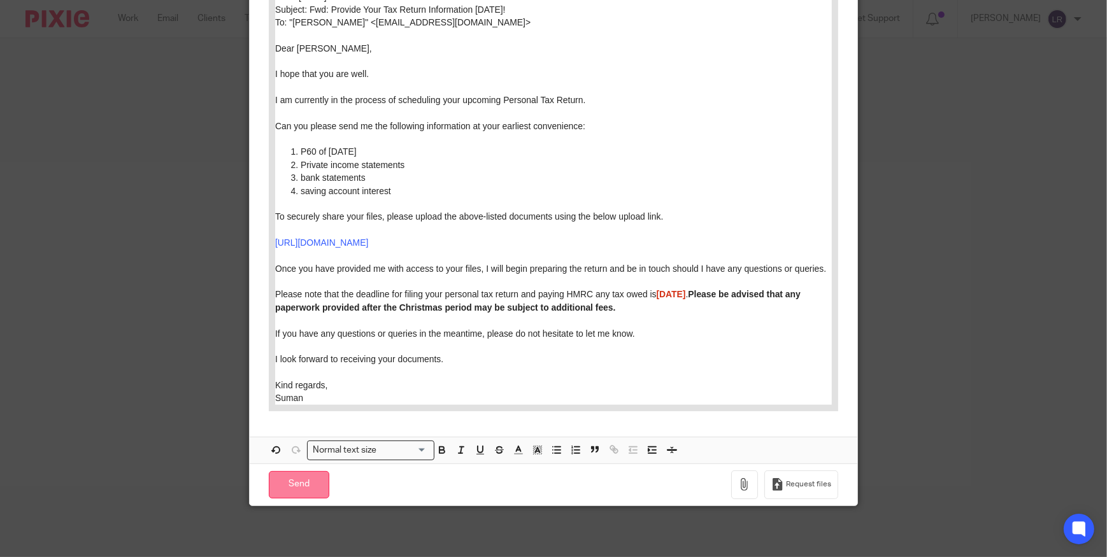
click at [302, 486] on input "Send" at bounding box center [299, 484] width 60 height 27
